Goal: Check status: Check status

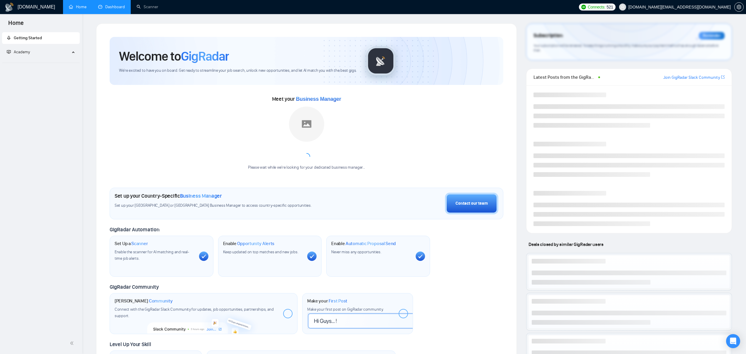
click at [111, 8] on link "Dashboard" at bounding box center [111, 6] width 27 height 5
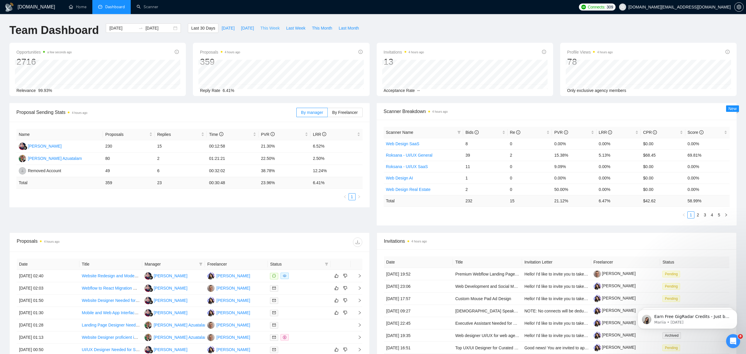
click at [273, 28] on span "This Week" at bounding box center [269, 28] width 19 height 6
type input "[DATE]"
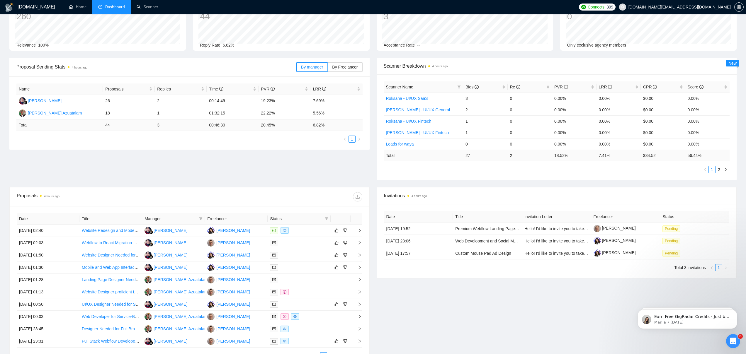
scroll to position [72, 0]
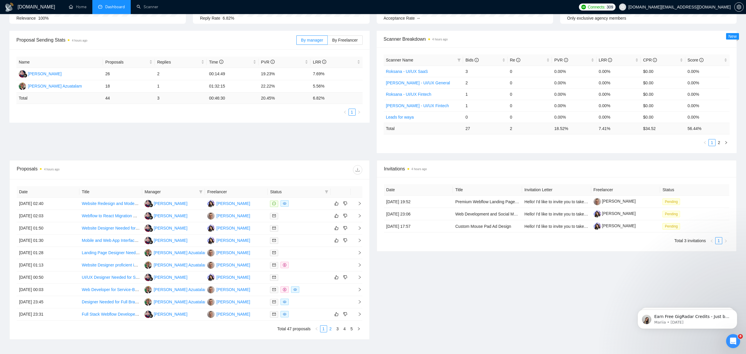
click at [329, 329] on link "2" at bounding box center [330, 329] width 6 height 6
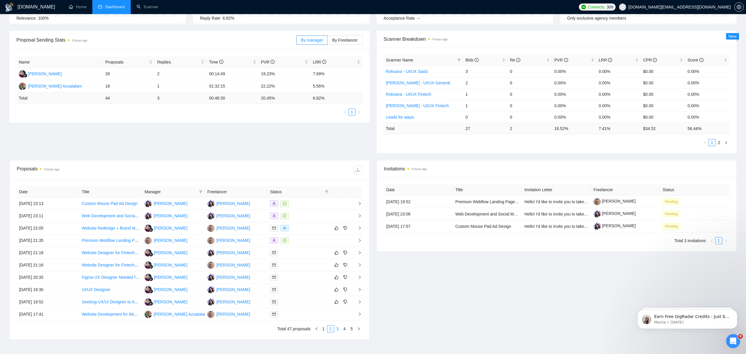
click at [335, 330] on link "3" at bounding box center [337, 329] width 6 height 6
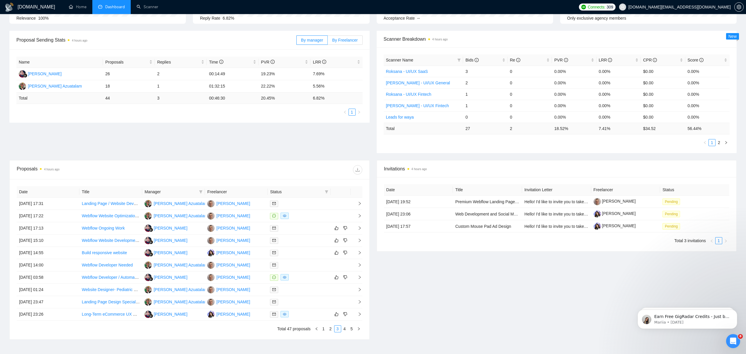
click at [339, 36] on label "By Freelancer" at bounding box center [345, 39] width 35 height 9
click at [328, 42] on input "By Freelancer" at bounding box center [328, 42] width 0 height 0
click at [309, 40] on span "By manager" at bounding box center [312, 40] width 22 height 5
click at [296, 42] on input "By manager" at bounding box center [296, 42] width 0 height 0
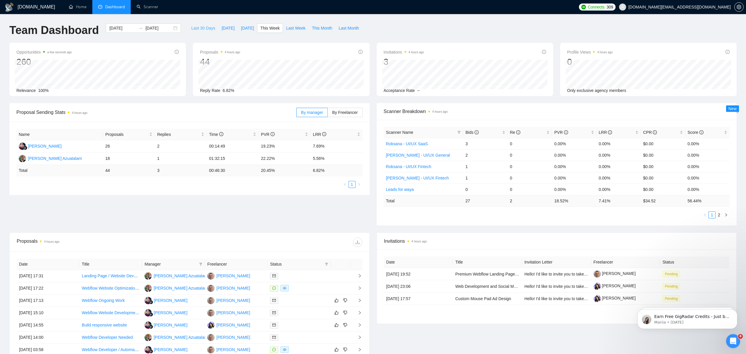
click at [202, 28] on span "Last 30 Days" at bounding box center [203, 28] width 24 height 6
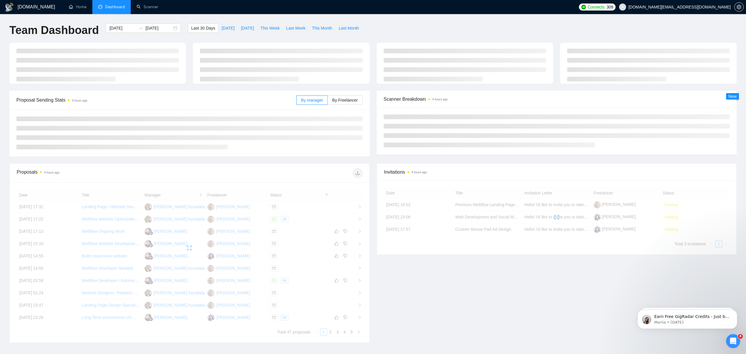
type input "[DATE]"
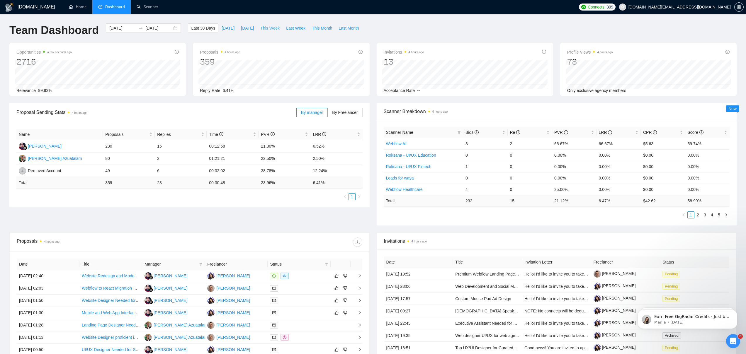
click at [265, 28] on span "This Week" at bounding box center [269, 28] width 19 height 6
type input "[DATE]"
